Goal: Task Accomplishment & Management: Manage account settings

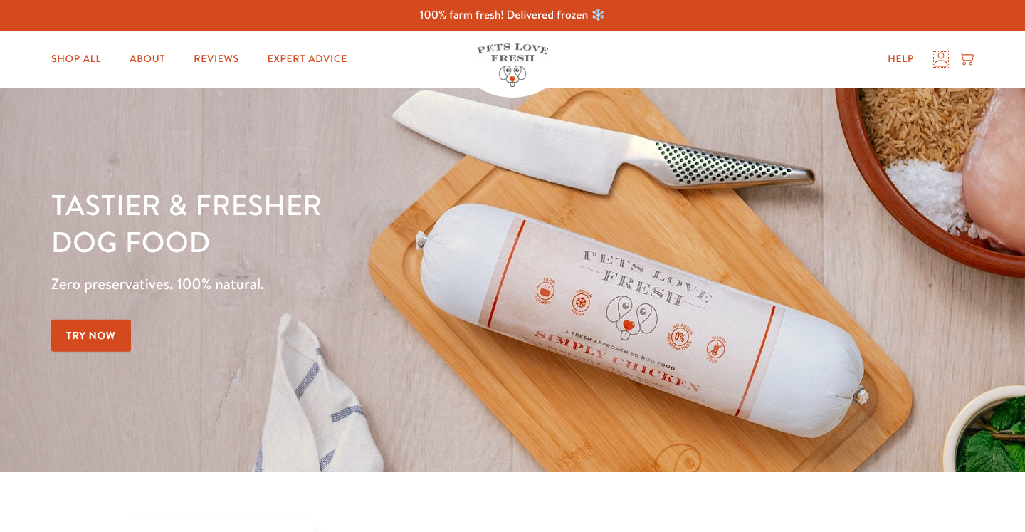
click at [937, 57] on icon at bounding box center [941, 59] width 14 height 15
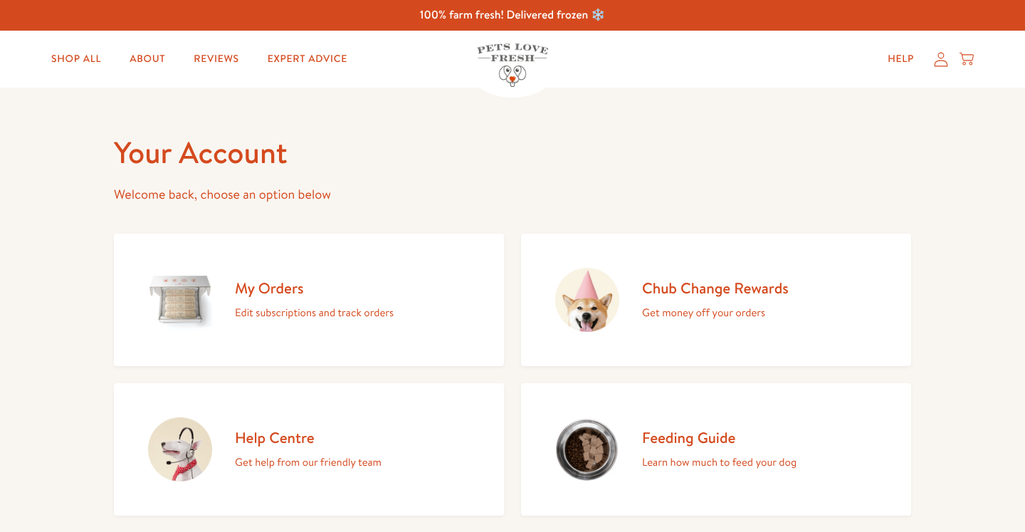
click at [260, 283] on h2 "My Orders" at bounding box center [314, 287] width 159 height 19
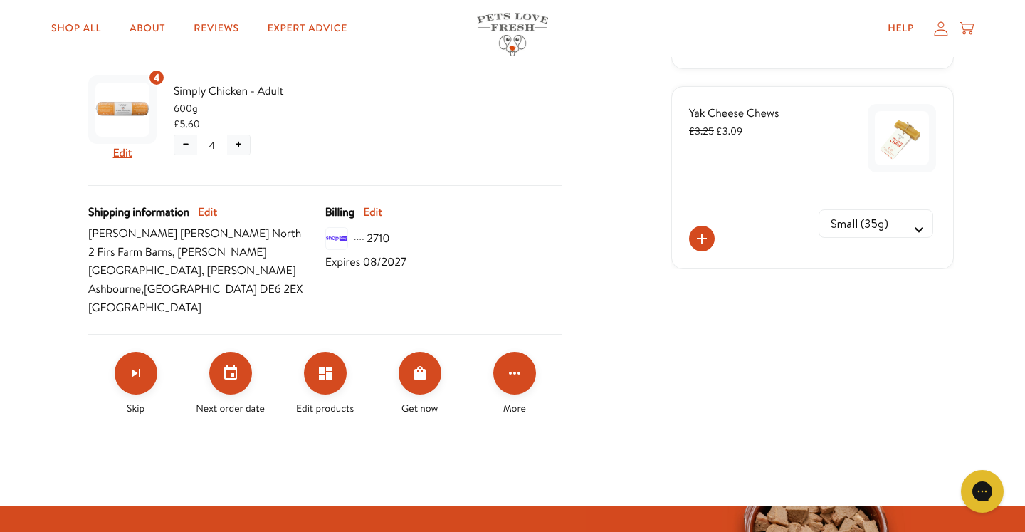
scroll to position [461, 0]
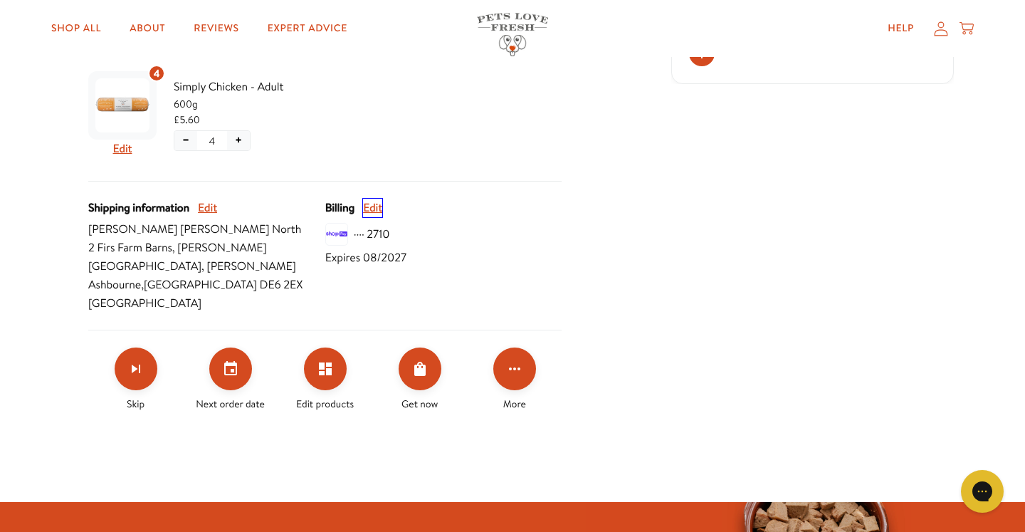
click at [369, 206] on button "Edit" at bounding box center [372, 208] width 19 height 19
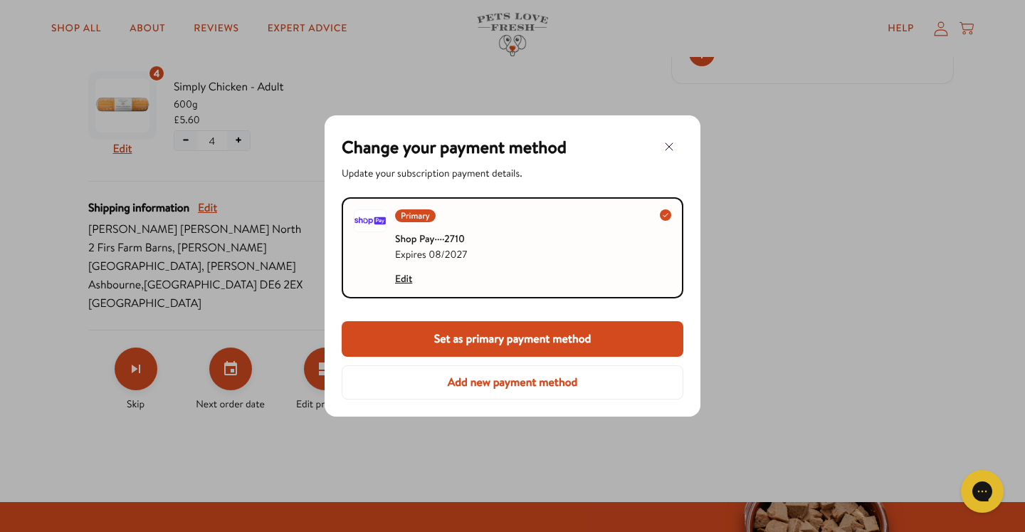
click at [501, 378] on button "Add new payment method" at bounding box center [513, 382] width 342 height 34
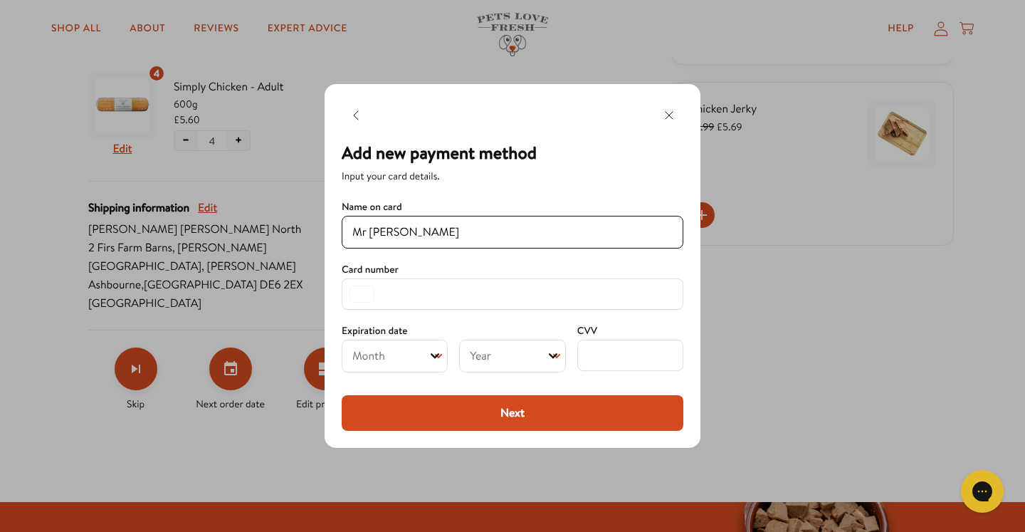
type input "Mr Paul North"
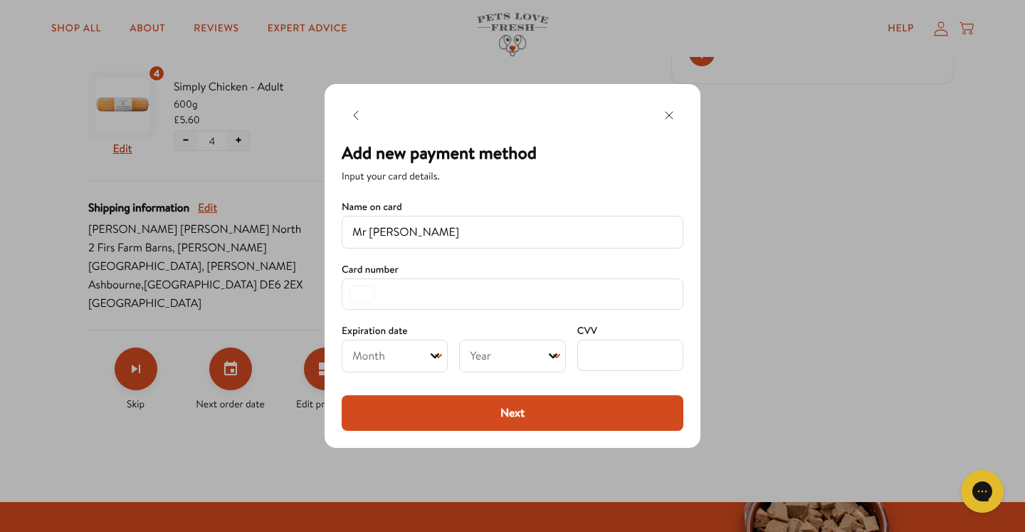
click at [439, 357] on icon "Open" at bounding box center [435, 356] width 9 height 9
click at [436, 352] on icon "Open" at bounding box center [435, 356] width 9 height 9
click at [414, 350] on select "Month 01 02 03 04 05 06 07 08 09 10 11 12" at bounding box center [395, 356] width 106 height 33
select select "08"
click at [556, 357] on icon "Open" at bounding box center [553, 356] width 9 height 9
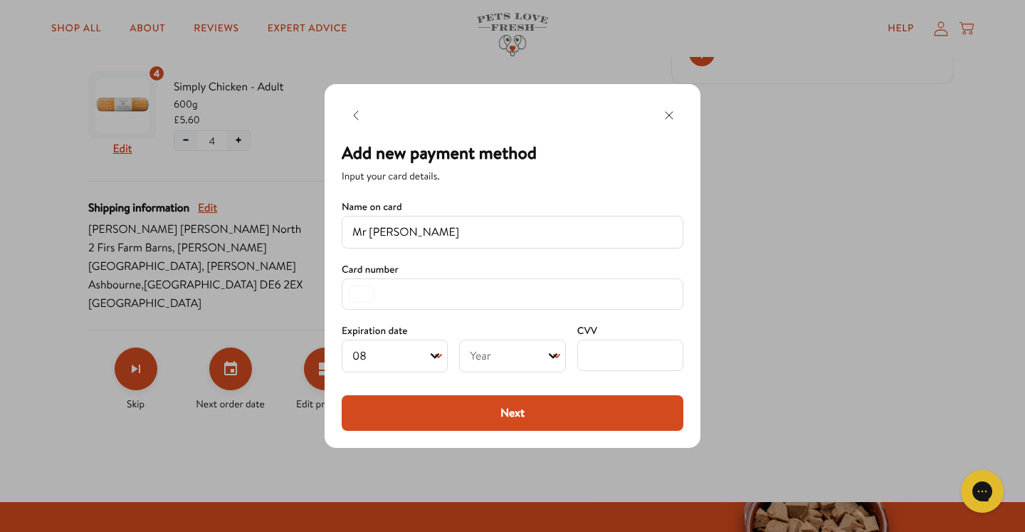
click at [543, 347] on select "Year 2025 2026 2027 2028 2029 2030 2031 2032 2033 2034 2035 2036 2037 2038 2039…" at bounding box center [512, 356] width 106 height 33
select select "2027"
click at [517, 406] on button "Next" at bounding box center [513, 413] width 342 height 36
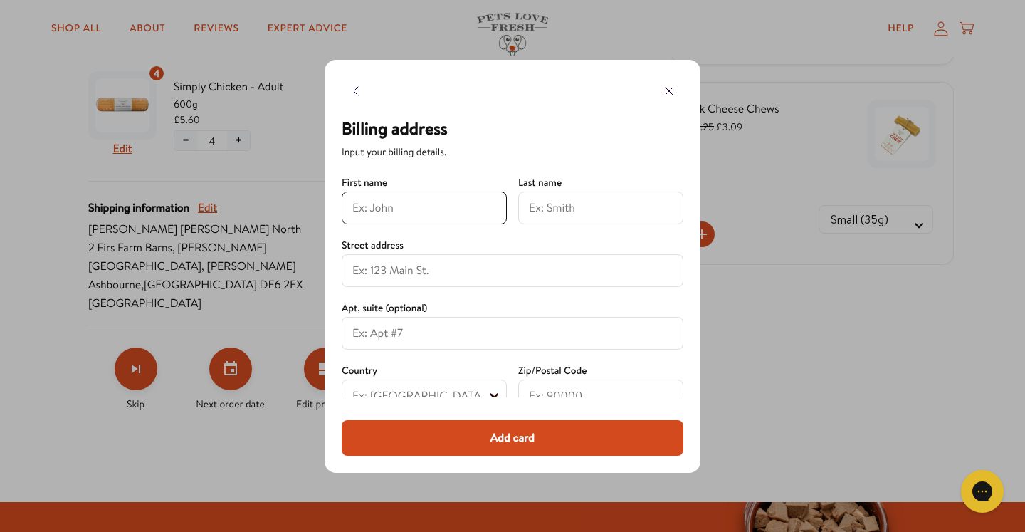
click at [416, 207] on input at bounding box center [424, 207] width 144 height 17
type input "Paul"
click at [575, 209] on input at bounding box center [601, 207] width 144 height 17
type input "North"
click at [484, 273] on input at bounding box center [512, 270] width 320 height 17
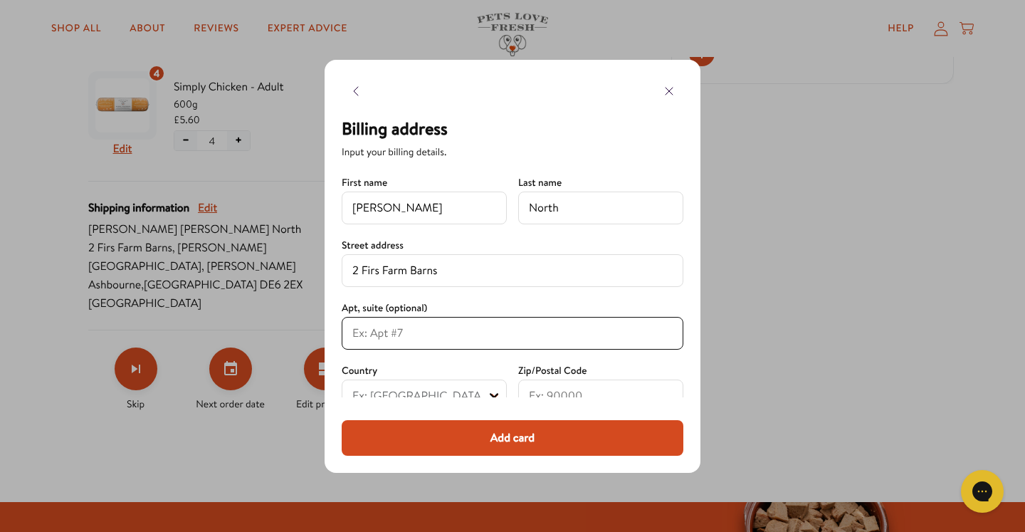
click at [458, 333] on input at bounding box center [512, 333] width 320 height 17
click at [463, 267] on input "2 Firs Farm Barns" at bounding box center [512, 270] width 320 height 17
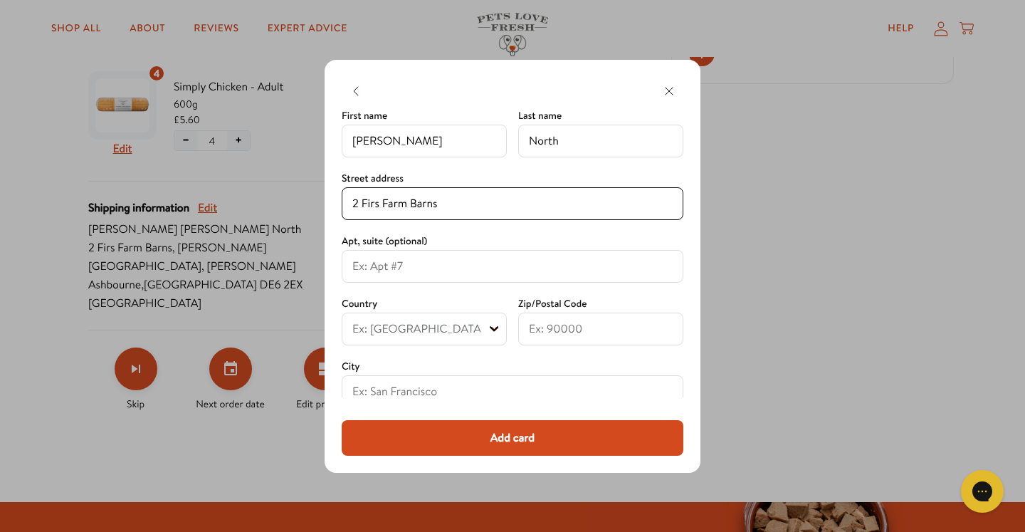
scroll to position [78, 0]
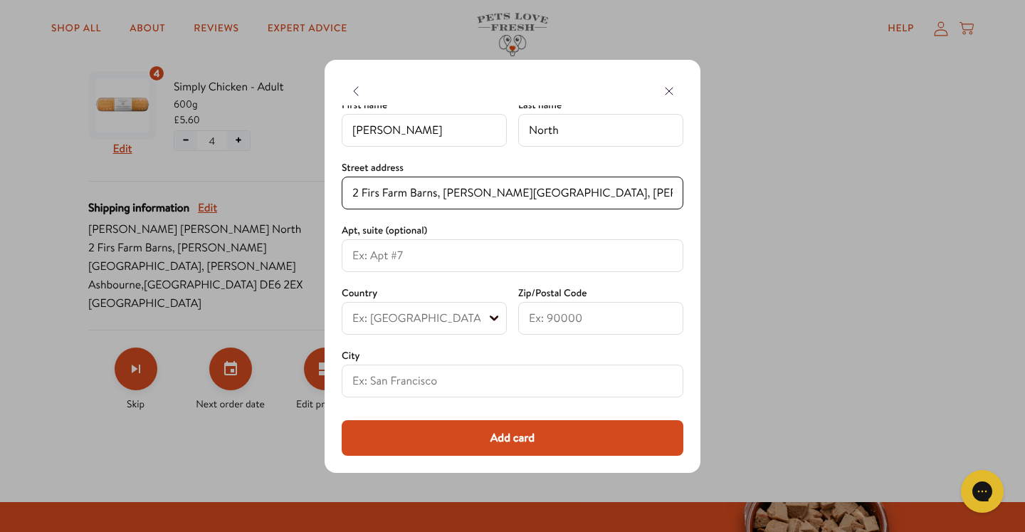
type input "2 Firs Farm Barns, Cubley Common, Cubley"
click at [488, 386] on input at bounding box center [512, 380] width 320 height 17
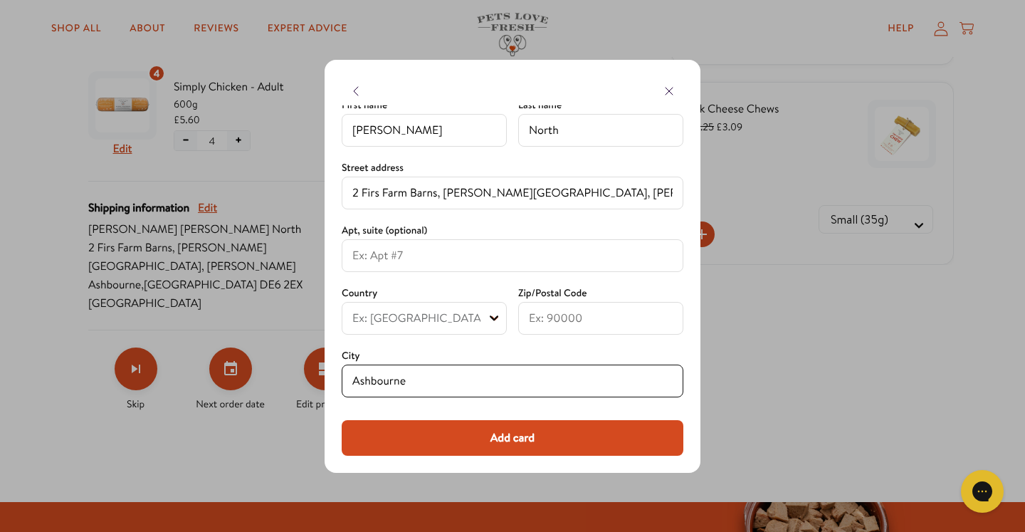
type input "Ashbourne"
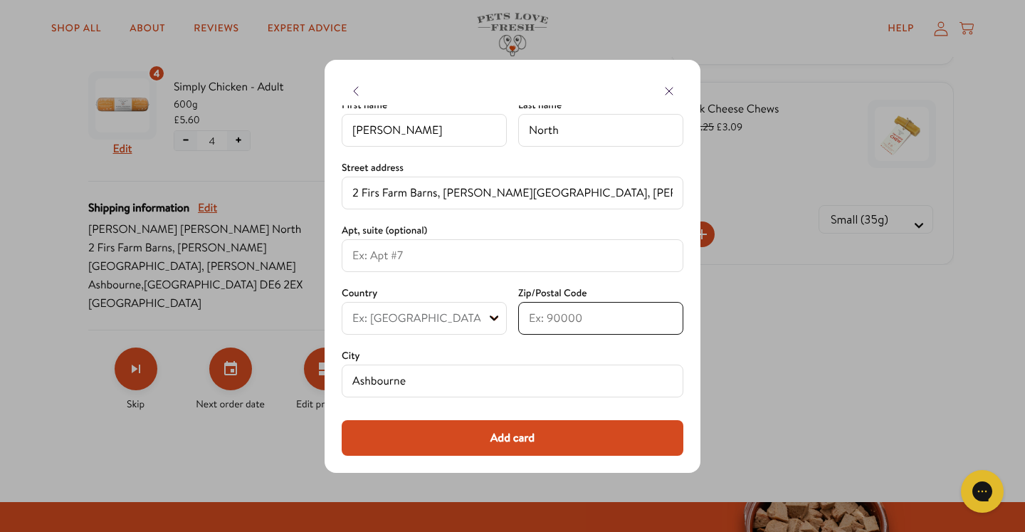
click at [567, 318] on input at bounding box center [601, 318] width 144 height 17
type input "DE6 2EX"
click at [495, 319] on icon "Open" at bounding box center [494, 318] width 9 height 6
click at [475, 320] on select "Ex: United States United States United Kingdom Canada Australia Germany Netherl…" at bounding box center [424, 318] width 165 height 33
select select "United Kingdom"
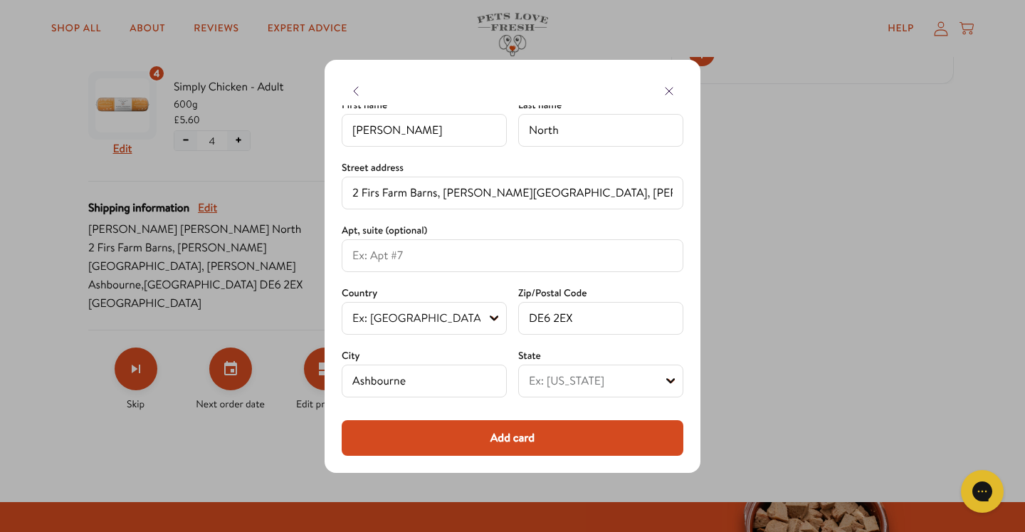
click at [515, 436] on button "Add card" at bounding box center [513, 438] width 342 height 36
type input "Paul"
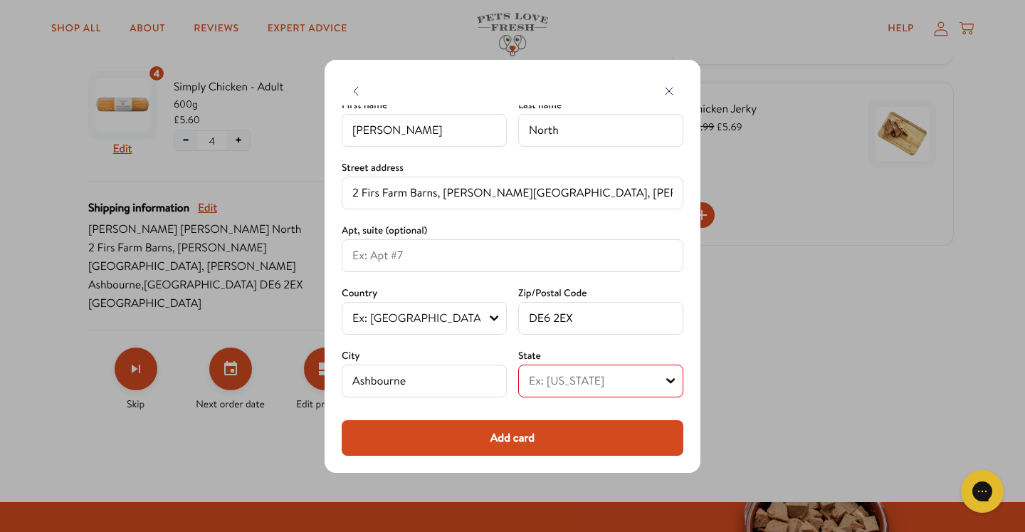
click at [673, 382] on icon "Open" at bounding box center [670, 381] width 9 height 9
click at [669, 382] on icon "Open" at bounding box center [670, 381] width 9 height 9
click at [671, 384] on icon "Open" at bounding box center [670, 381] width 9 height 9
click at [678, 379] on select "Ex: California British Forces England Northern Ireland Scotland Wales" at bounding box center [600, 380] width 165 height 33
select select "England"
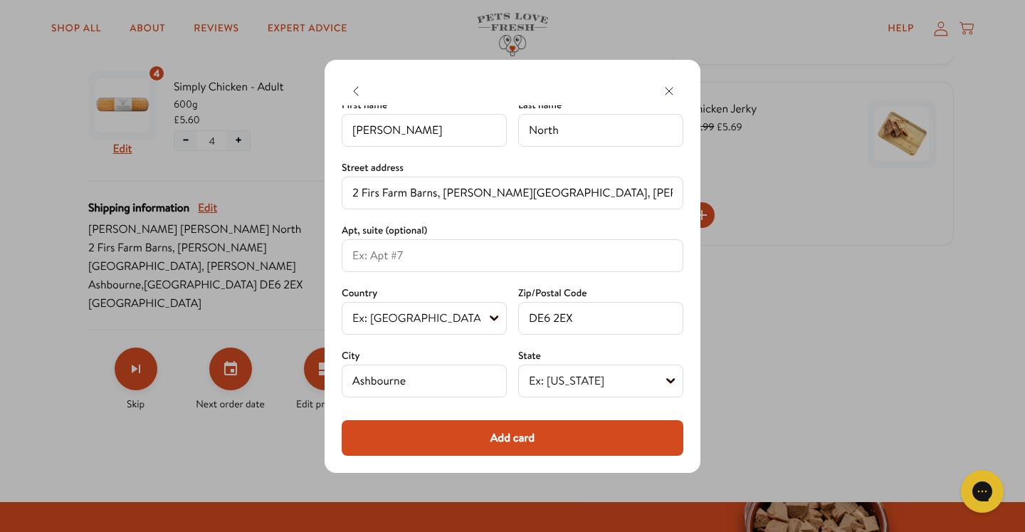
click at [520, 431] on button "Add card" at bounding box center [513, 438] width 342 height 36
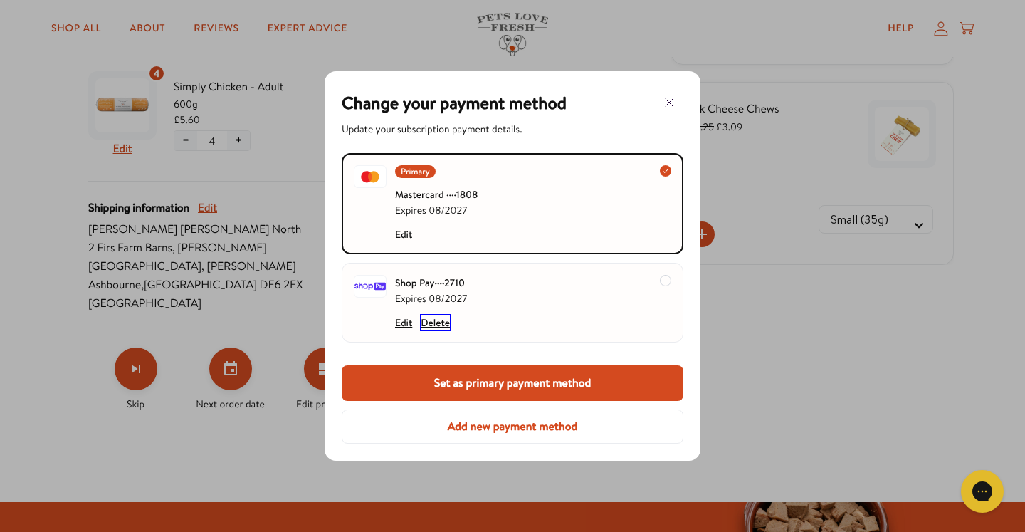
click at [432, 319] on button "Delete" at bounding box center [435, 323] width 29 height 16
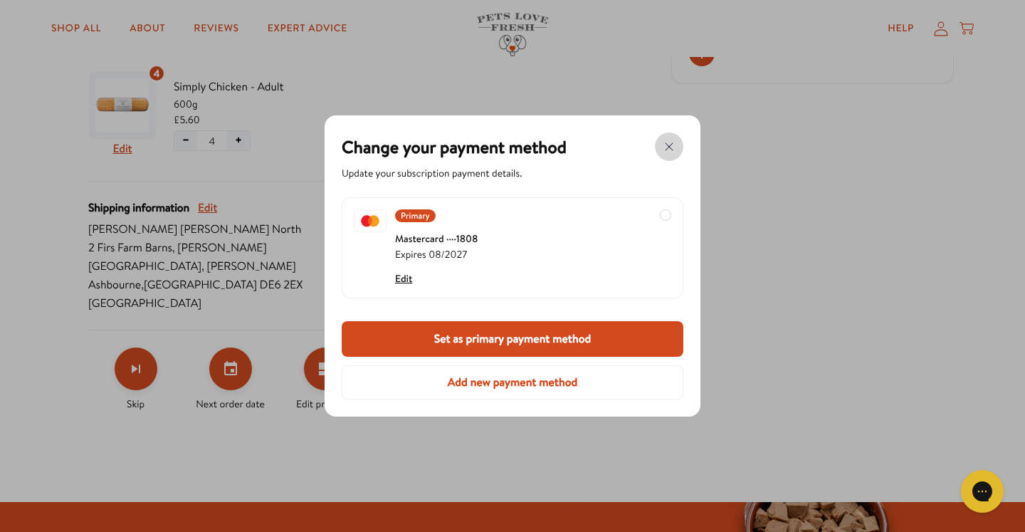
click at [668, 144] on icon "button" at bounding box center [669, 146] width 17 height 17
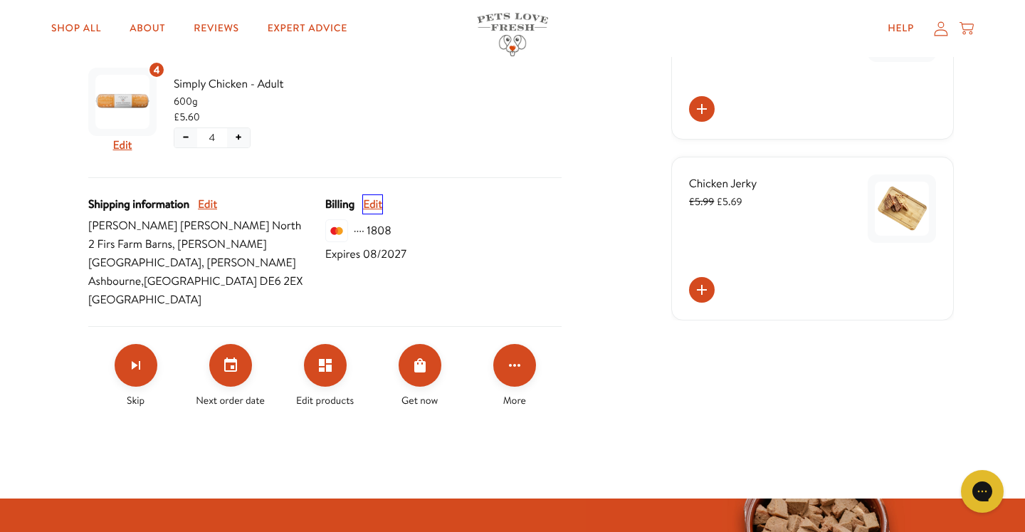
scroll to position [387, 0]
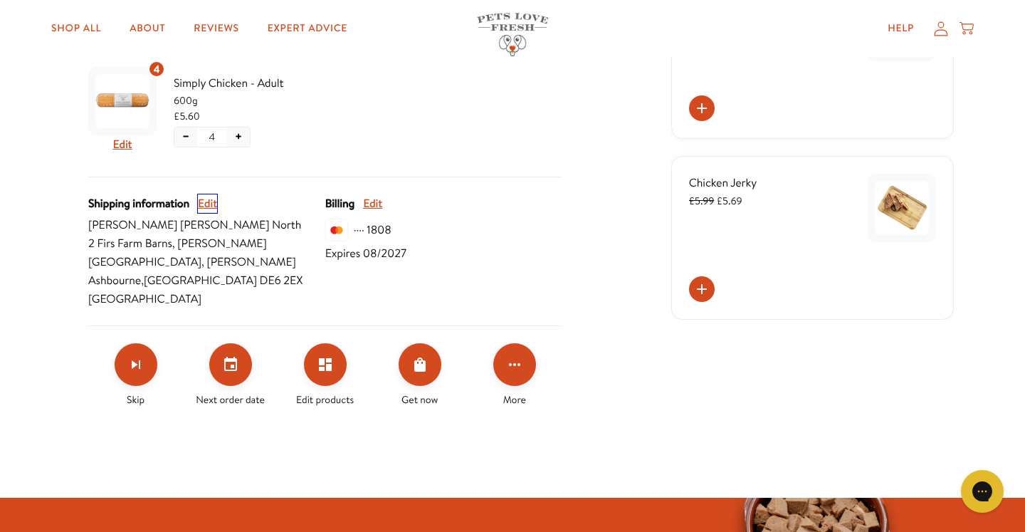
click at [205, 200] on button "Edit" at bounding box center [207, 203] width 19 height 19
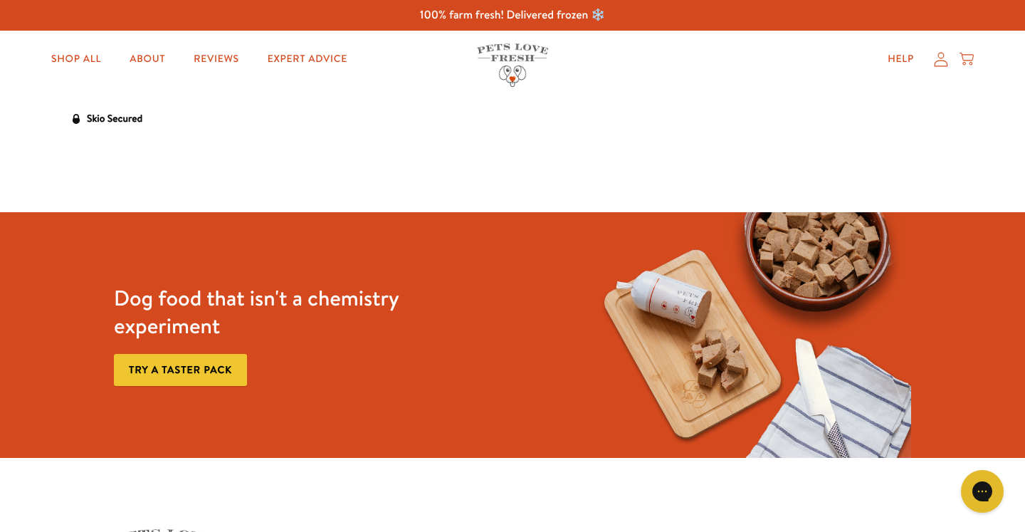
select select "England"
select select "United Kingdom"
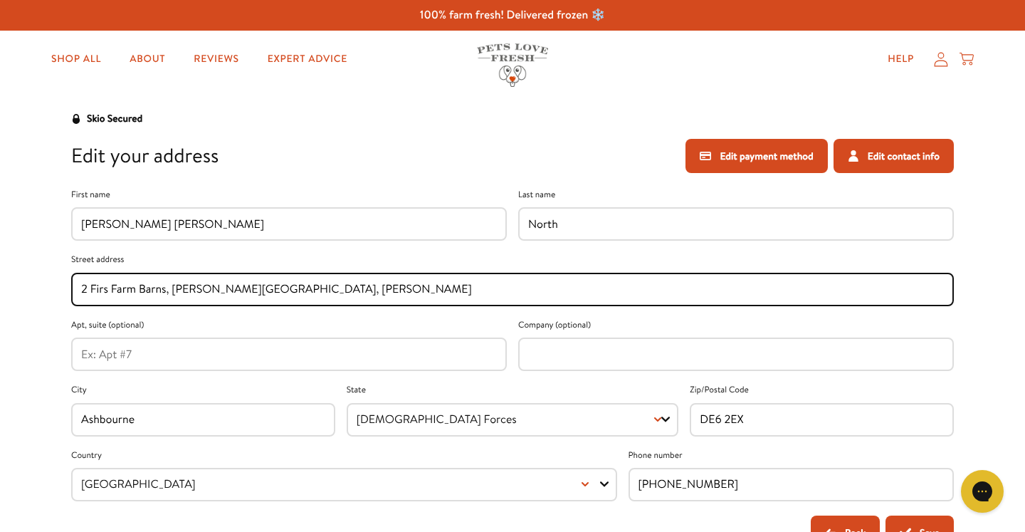
drag, startPoint x: 335, startPoint y: 292, endPoint x: 72, endPoint y: 296, distance: 262.7
click at [72, 296] on div "2 Firs Farm Barns, Cubley Common, Cubley" at bounding box center [512, 289] width 883 height 33
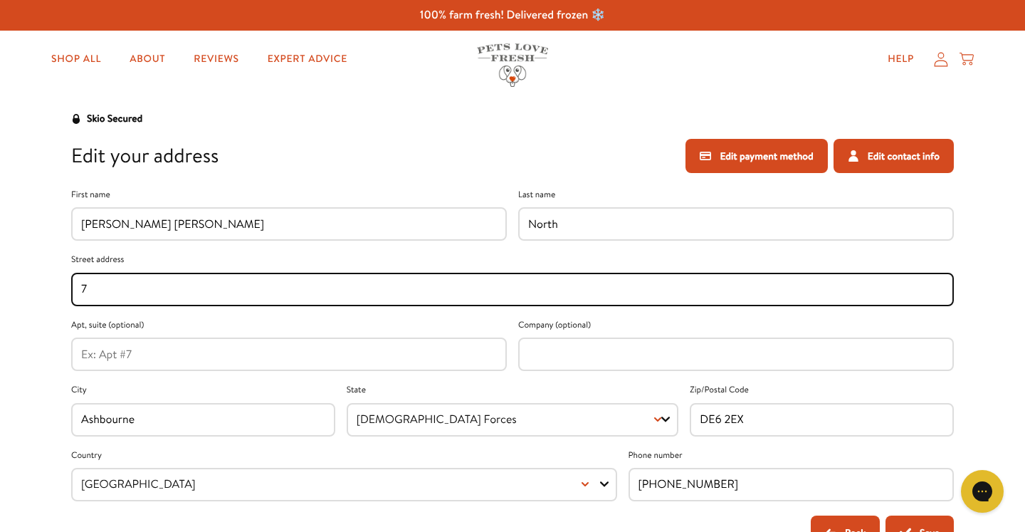
type input "7 Garrett Hall Gardens"
type input "Tyldesley"
type input "M29 8AP"
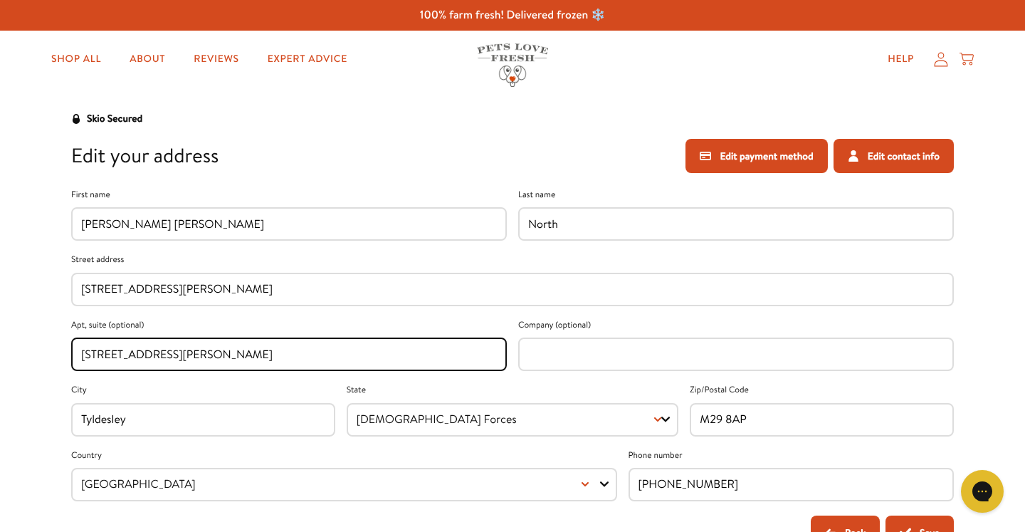
drag, startPoint x: 215, startPoint y: 353, endPoint x: 184, endPoint y: 350, distance: 31.5
click at [180, 350] on input "7 Garrett Hall Gardens" at bounding box center [289, 355] width 416 height 16
drag, startPoint x: 224, startPoint y: 355, endPoint x: 57, endPoint y: 352, distance: 167.3
click at [57, 352] on div "Skio Secured Edit your address Edit payment method Edit contact info First name…" at bounding box center [512, 329] width 911 height 439
drag, startPoint x: 83, startPoint y: 355, endPoint x: 239, endPoint y: 354, distance: 155.9
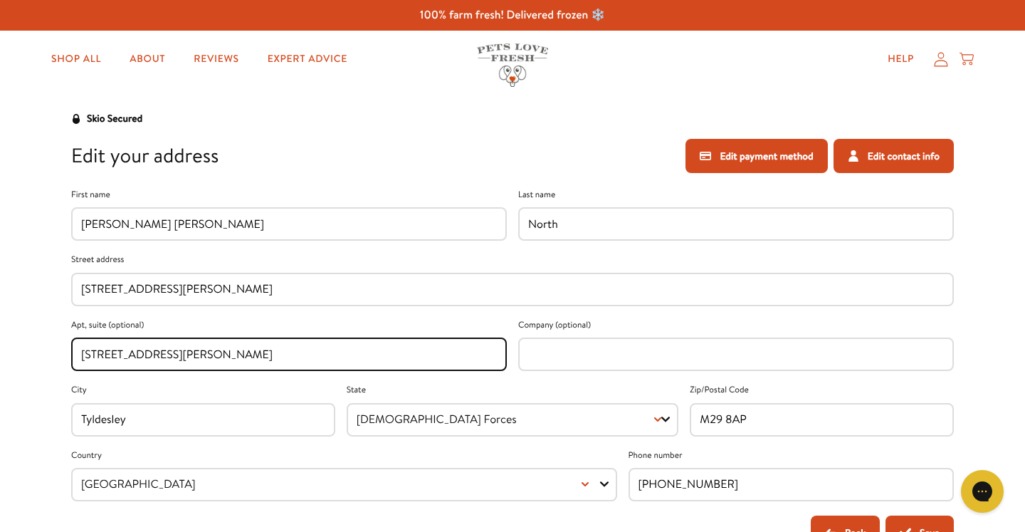
click at [239, 354] on input "7 Garrett Hall Gardens" at bounding box center [289, 355] width 416 height 16
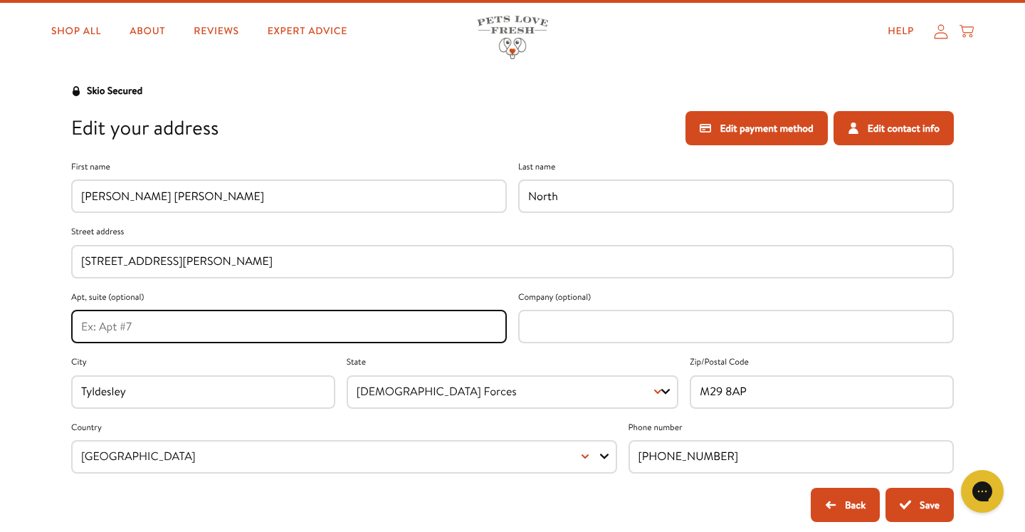
scroll to position [60, 0]
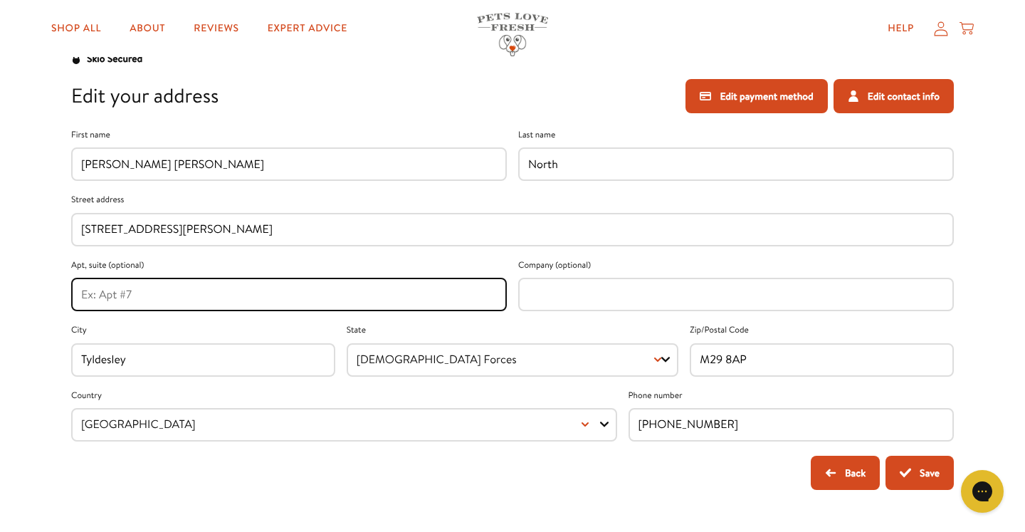
click at [918, 464] on button "Save" at bounding box center [920, 473] width 68 height 34
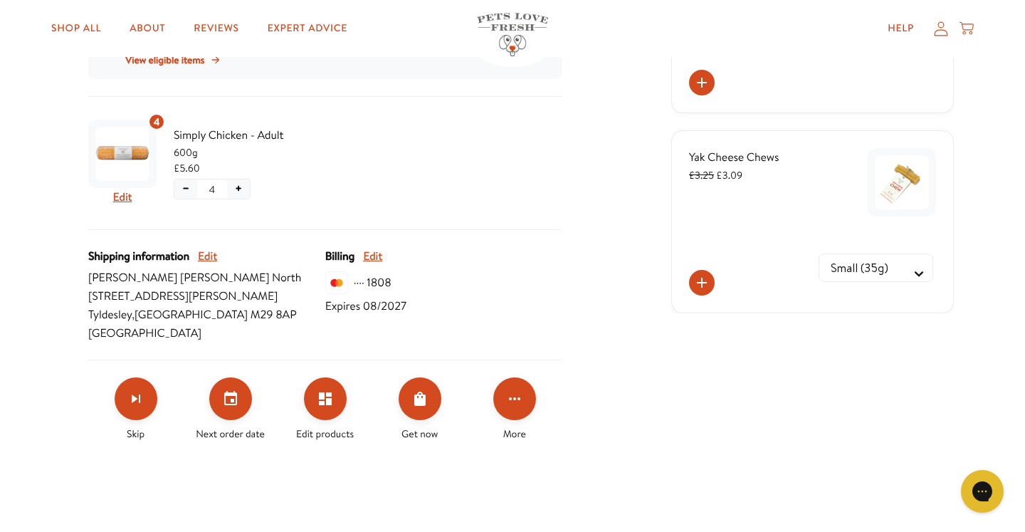
scroll to position [415, 0]
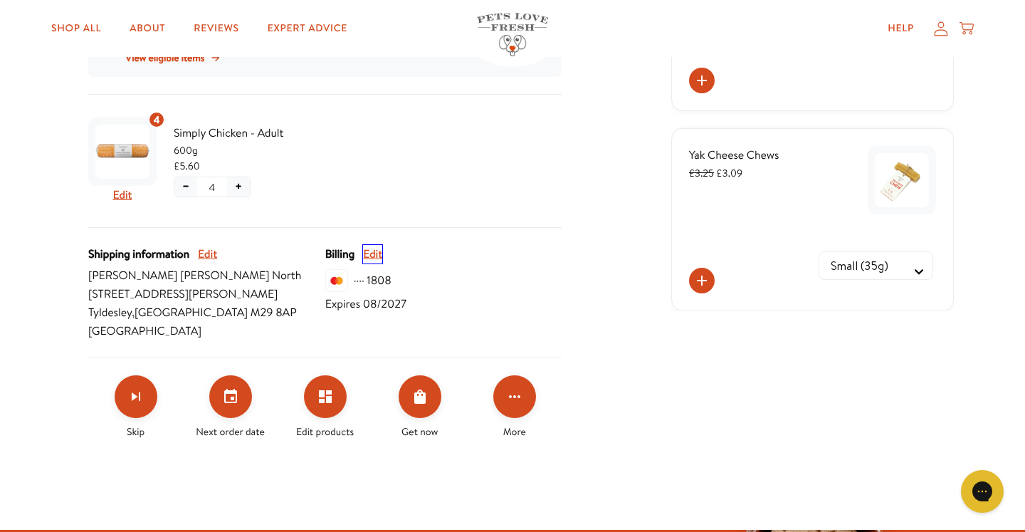
click at [376, 254] on button "Edit" at bounding box center [372, 254] width 19 height 19
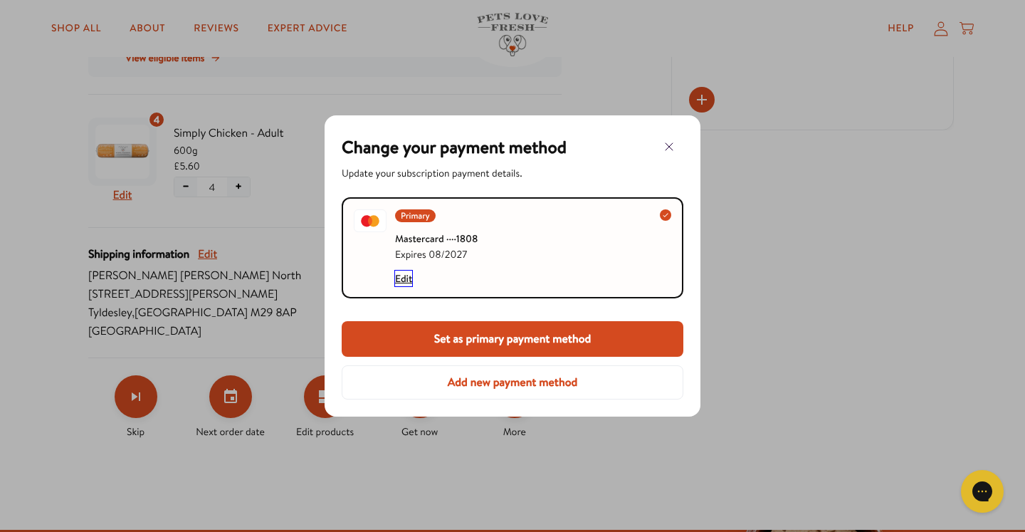
click at [402, 271] on button "Edit" at bounding box center [403, 279] width 17 height 16
select select "08"
select select "2027"
select select "United Kingdom"
select select "England"
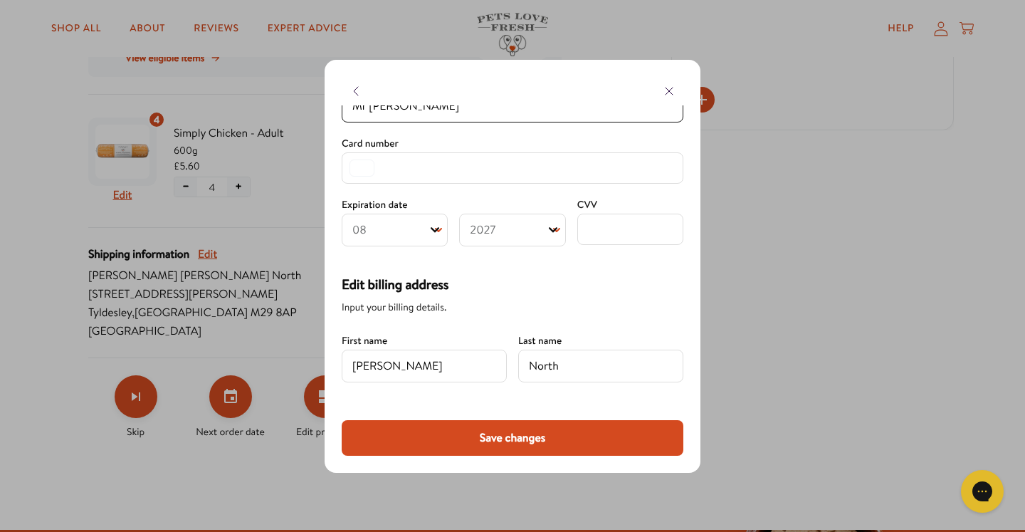
scroll to position [0, 0]
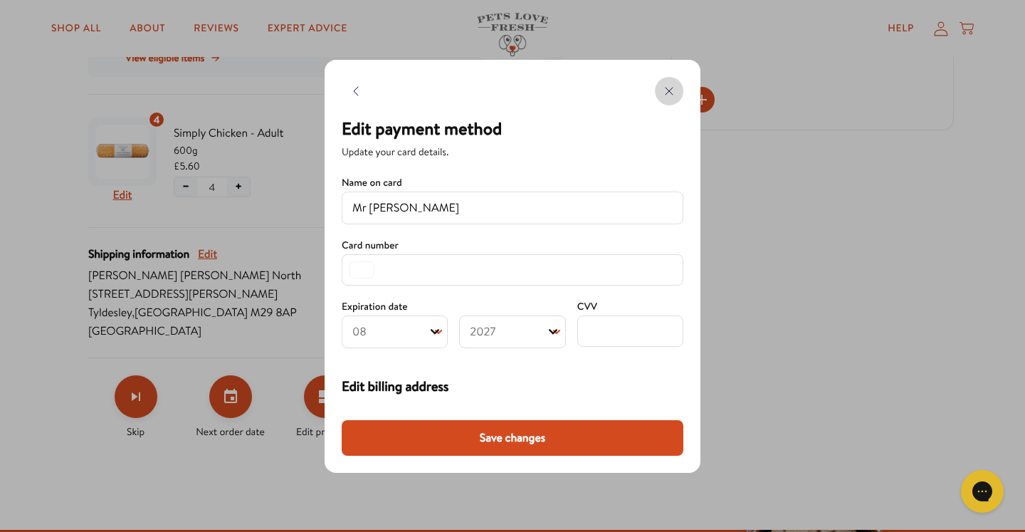
click at [668, 85] on icon "button" at bounding box center [669, 91] width 17 height 17
